Goal: Task Accomplishment & Management: Manage account settings

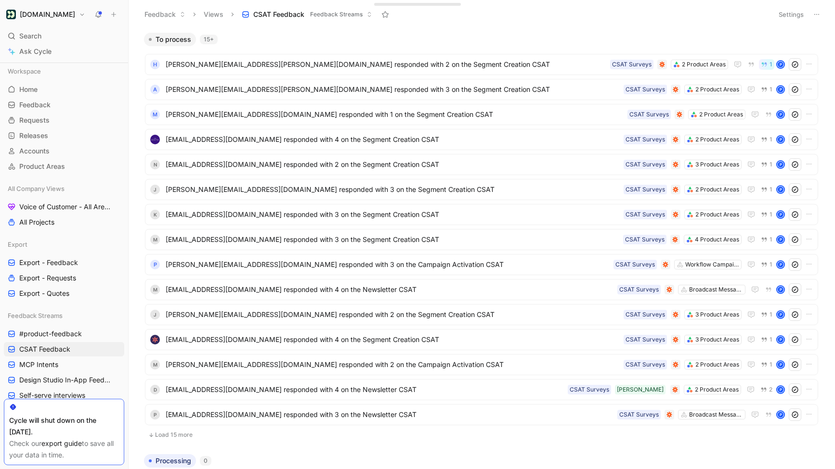
scroll to position [218, 0]
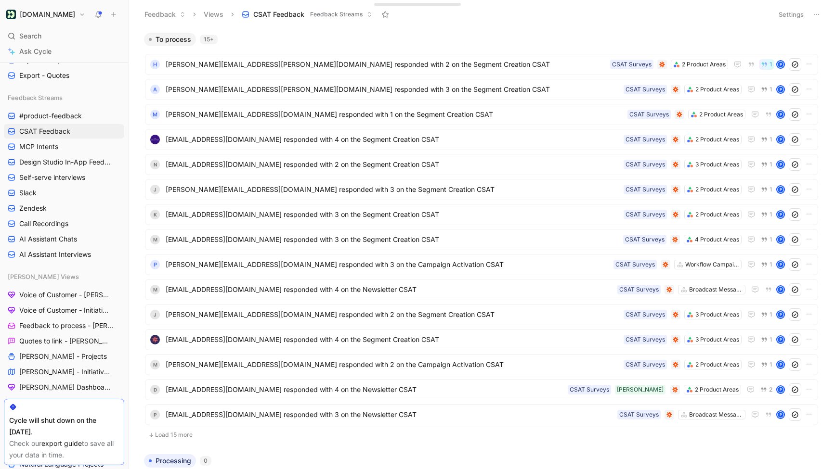
click at [65, 15] on button "[DOMAIN_NAME]" at bounding box center [46, 14] width 84 height 13
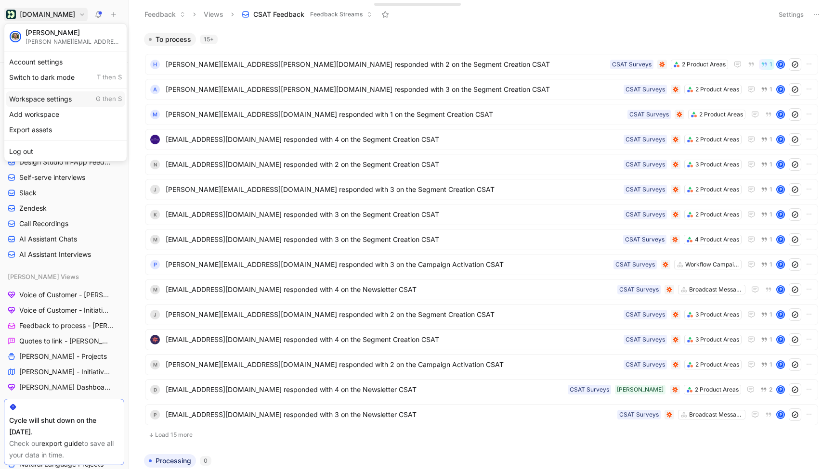
click at [48, 98] on div "Workspace settings G then S" at bounding box center [65, 98] width 118 height 15
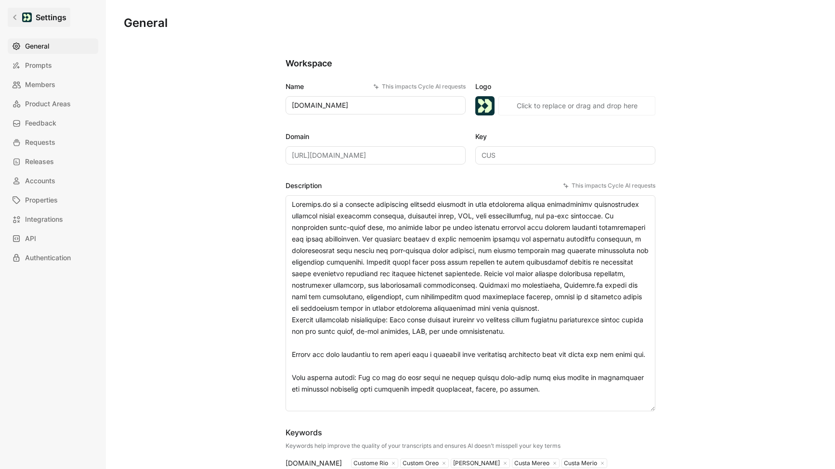
click at [12, 16] on icon at bounding box center [15, 17] width 7 height 7
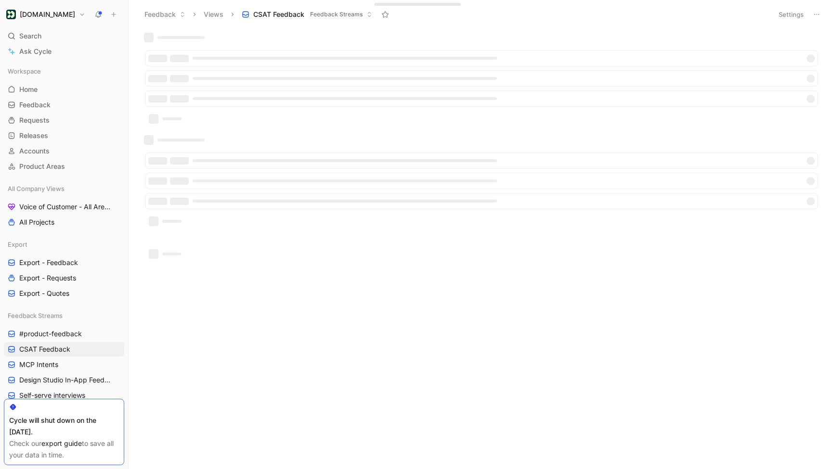
click at [40, 17] on h1 "[DOMAIN_NAME]" at bounding box center [47, 14] width 55 height 9
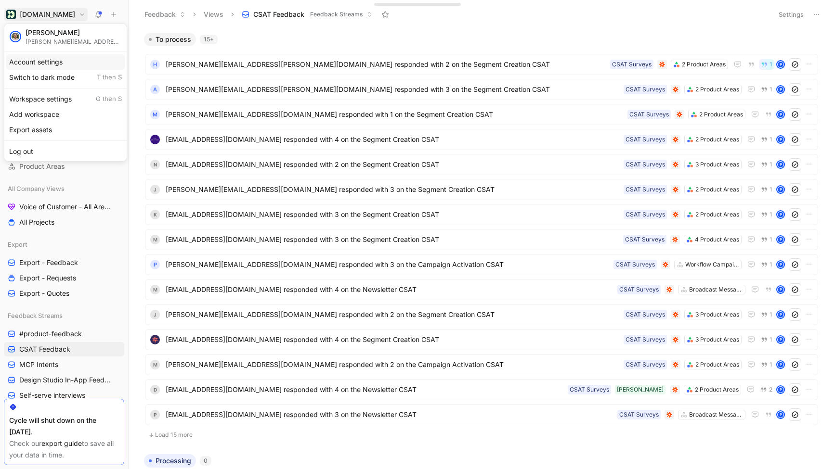
click at [39, 63] on div "Account settings" at bounding box center [65, 61] width 118 height 15
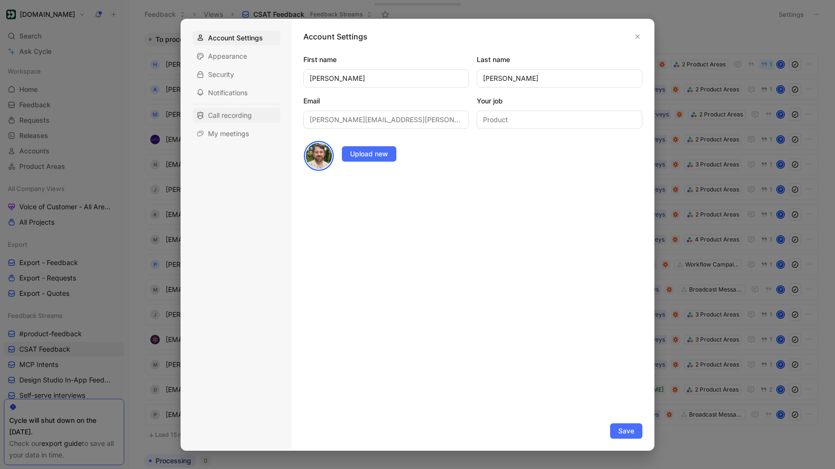
click at [237, 117] on span "Call recording" at bounding box center [230, 116] width 44 height 10
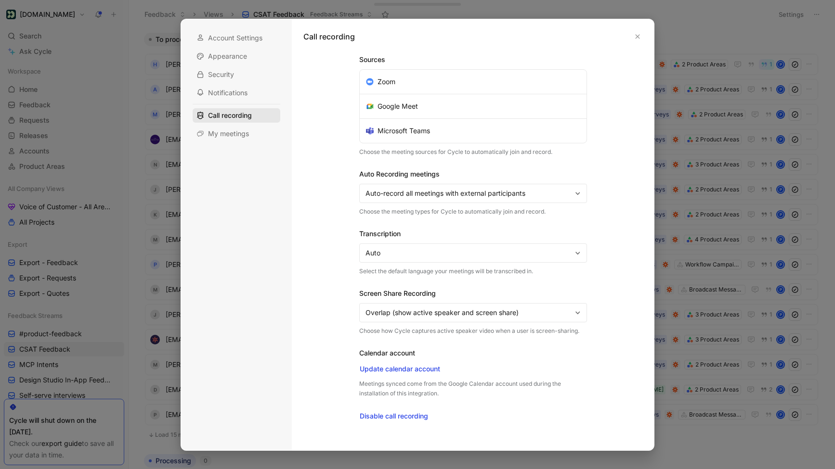
click at [208, 120] on div "Call recording" at bounding box center [237, 115] width 88 height 14
click at [215, 127] on div "My meetings" at bounding box center [237, 134] width 88 height 14
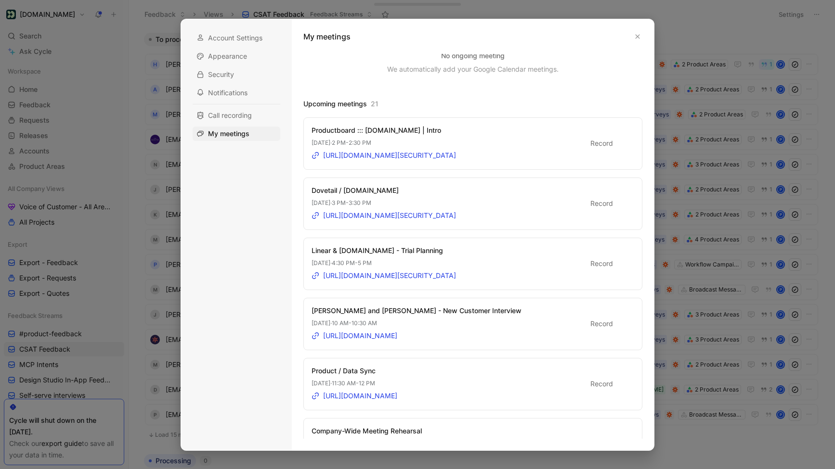
scroll to position [82, 0]
click at [625, 142] on div at bounding box center [626, 142] width 7 height 7
click at [0, 0] on input "Record" at bounding box center [0, 0] width 0 height 0
click at [623, 207] on label "Record" at bounding box center [610, 202] width 40 height 12
click at [0, 0] on input "Record" at bounding box center [0, 0] width 0 height 0
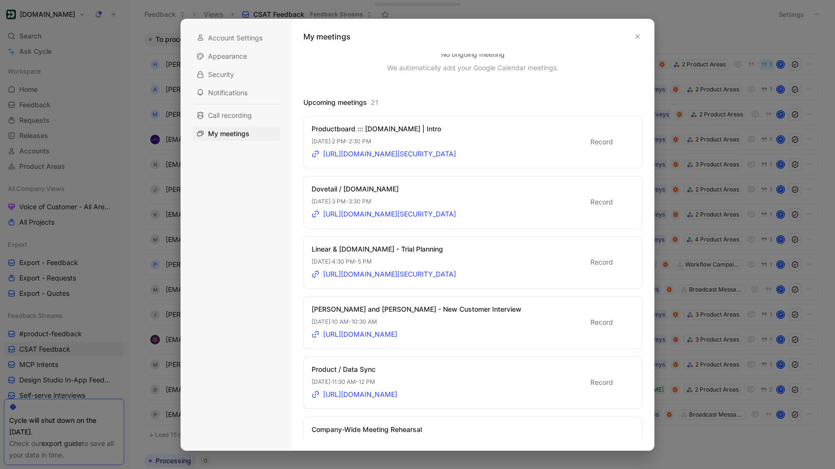
click at [623, 262] on div at bounding box center [626, 262] width 7 height 7
click at [0, 0] on input "Record" at bounding box center [0, 0] width 0 height 0
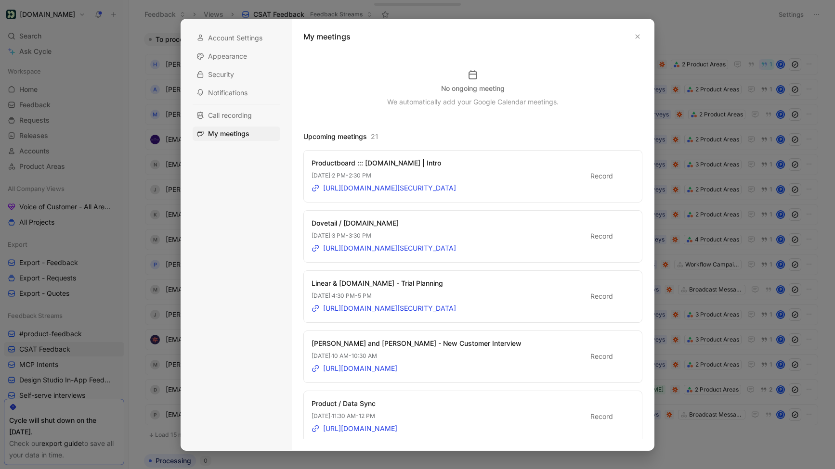
scroll to position [47, 0]
click at [639, 35] on icon "button" at bounding box center [638, 37] width 6 height 6
